Goal: Task Accomplishment & Management: Use online tool/utility

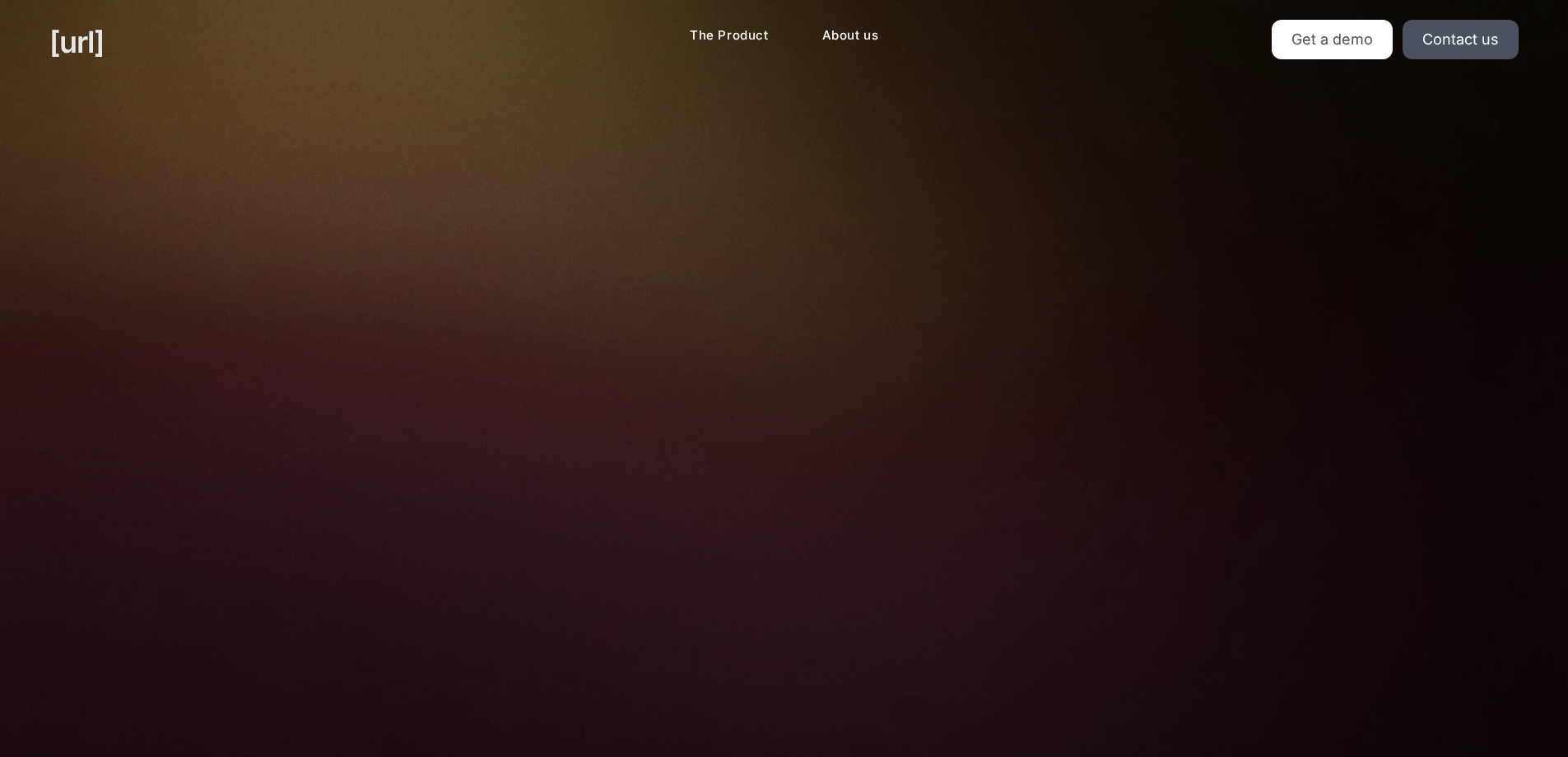
click at [98, 56] on link "[URL]" at bounding box center [76, 42] width 54 height 45
click at [99, 56] on link "[URL]" at bounding box center [76, 42] width 54 height 45
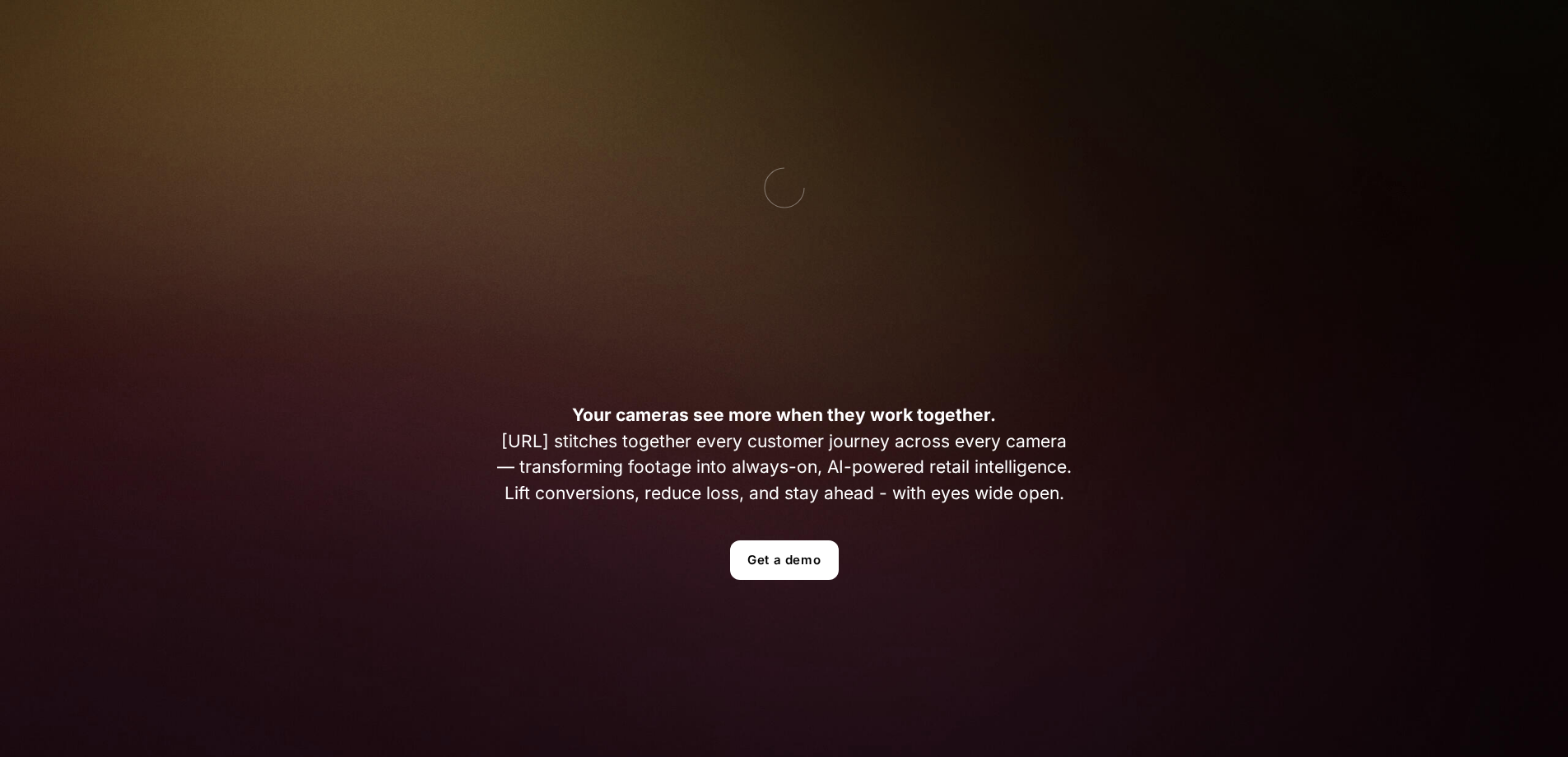
scroll to position [329, 0]
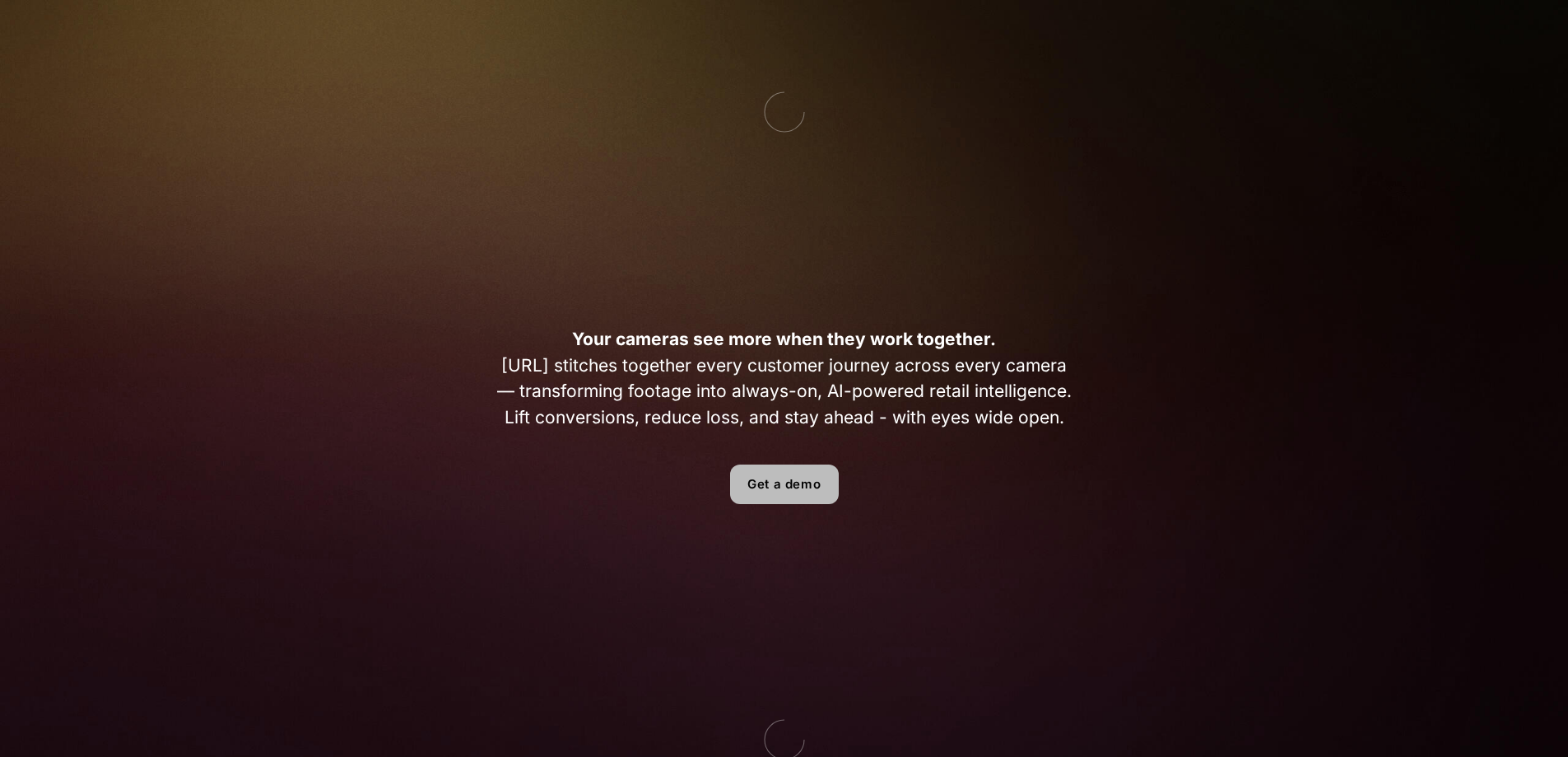
click at [784, 478] on link "Get a demo" at bounding box center [784, 485] width 109 height 40
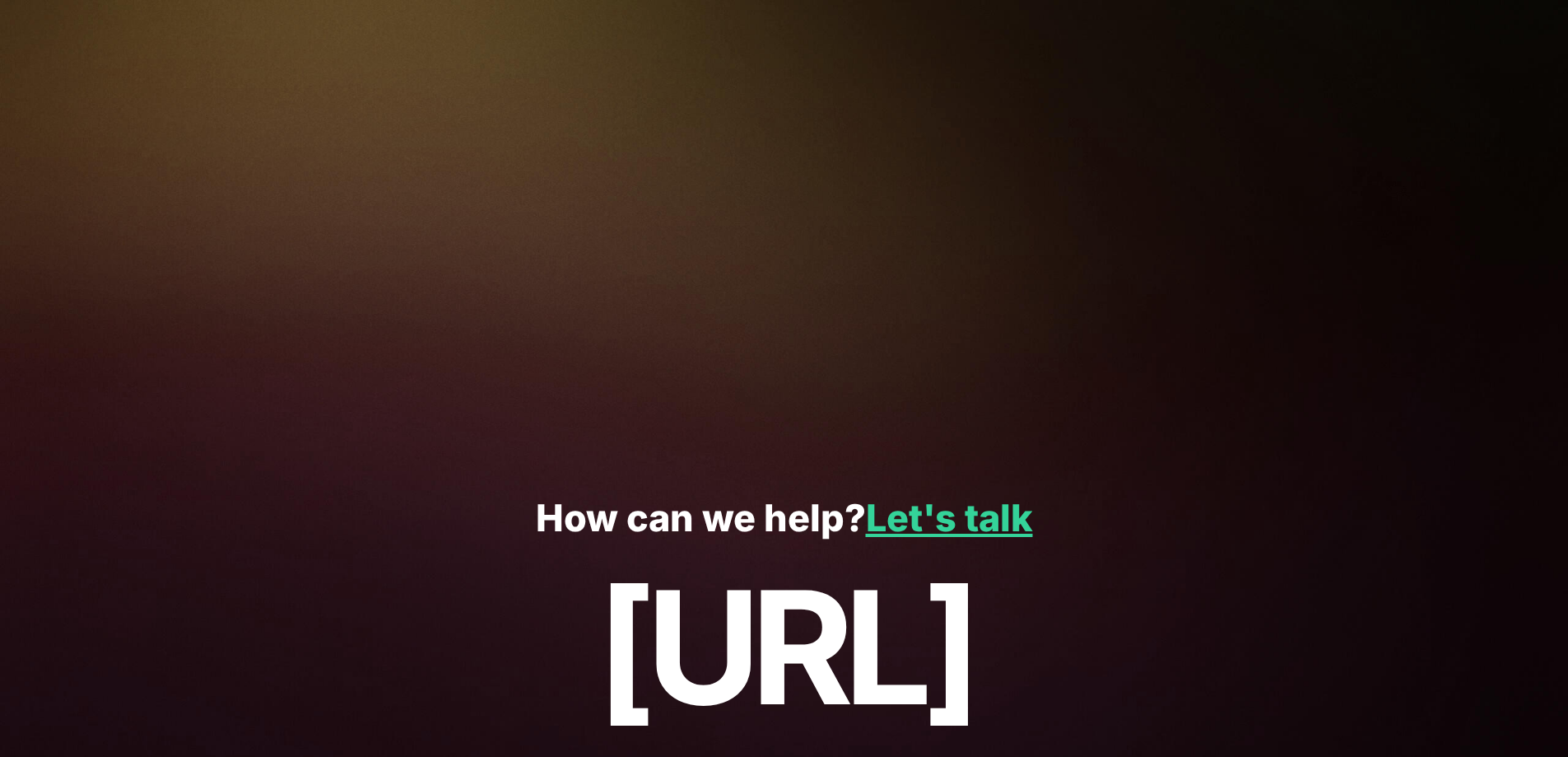
scroll to position [329, 0]
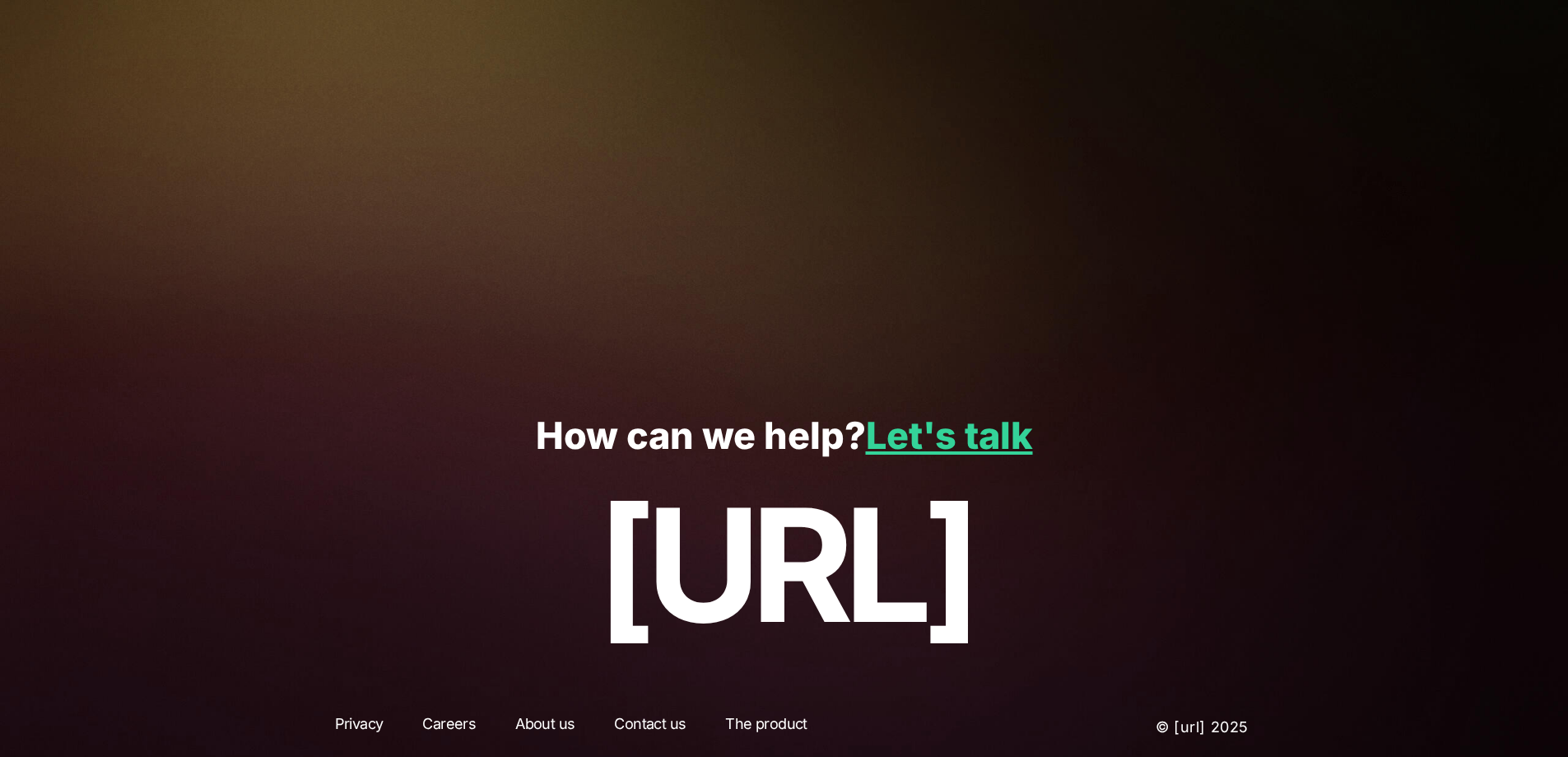
drag, startPoint x: 554, startPoint y: 435, endPoint x: 1071, endPoint y: 474, distance: 518.5
click at [1066, 473] on div "How can we help? Let's talk [URL]" at bounding box center [784, 533] width 1568 height 317
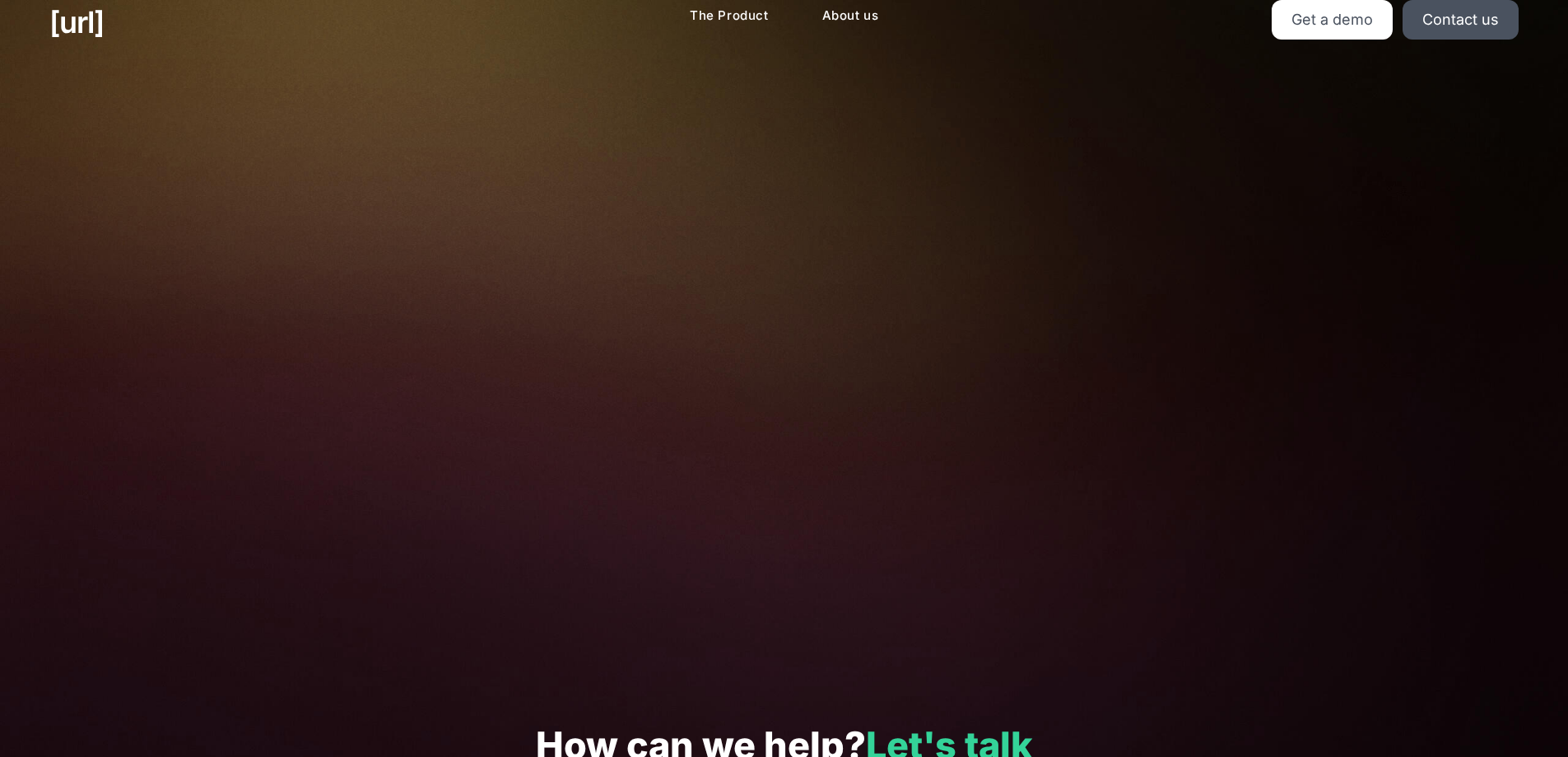
scroll to position [0, 0]
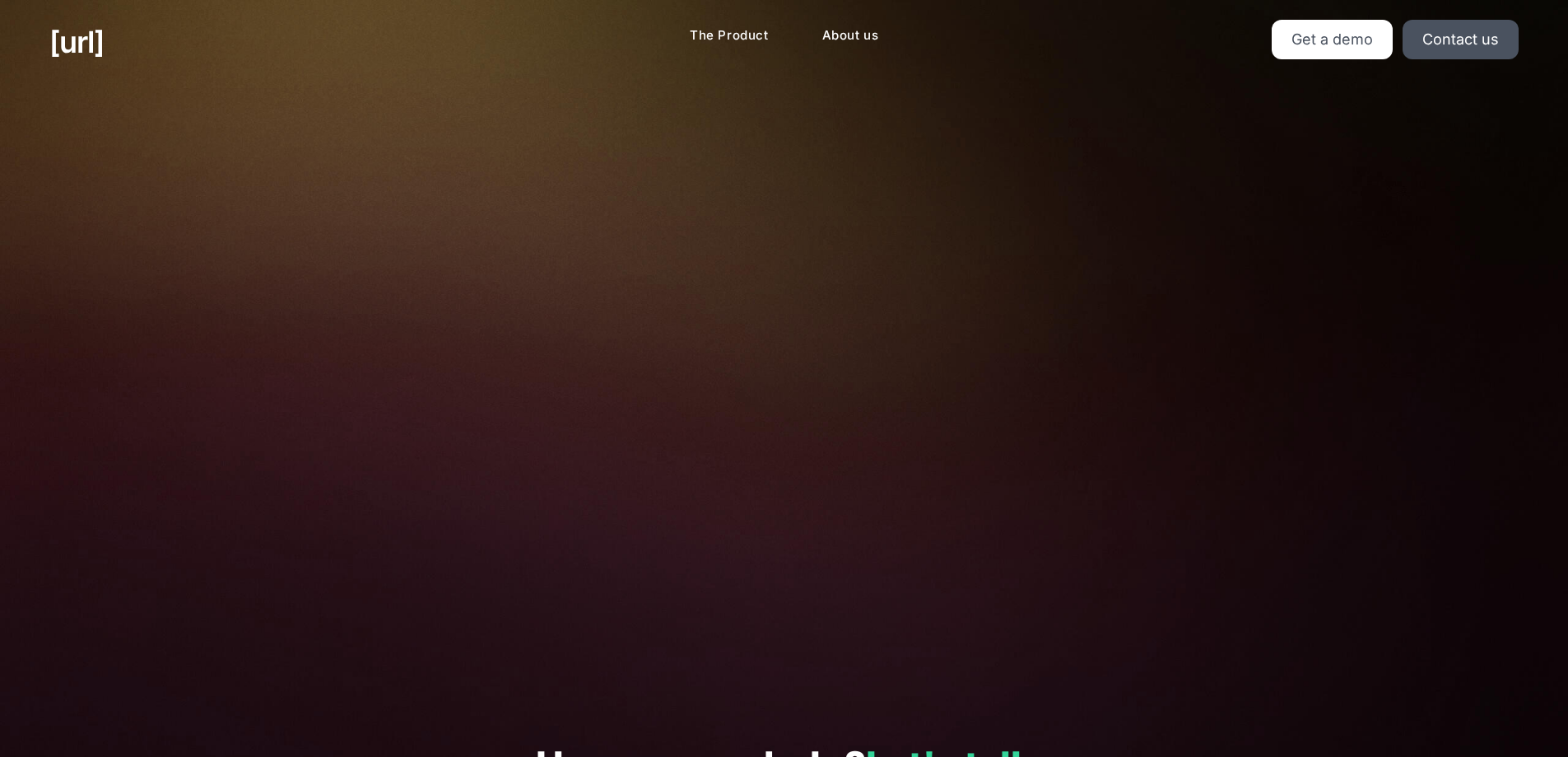
click at [637, 70] on div "[URL] The Product About us Get a demo Contact us" at bounding box center [784, 42] width 1568 height 84
click at [1383, 45] on link "Get a demo" at bounding box center [1332, 40] width 121 height 40
click at [1341, 45] on link "Get a demo" at bounding box center [1332, 40] width 121 height 40
click at [1373, 30] on link "Get a demo" at bounding box center [1332, 40] width 121 height 40
